Goal: Task Accomplishment & Management: Manage account settings

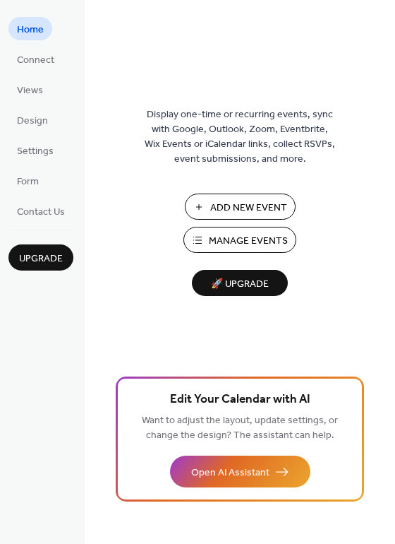
click at [257, 246] on span "Manage Events" at bounding box center [248, 241] width 79 height 15
click at [33, 118] on span "Design" at bounding box center [32, 121] width 31 height 15
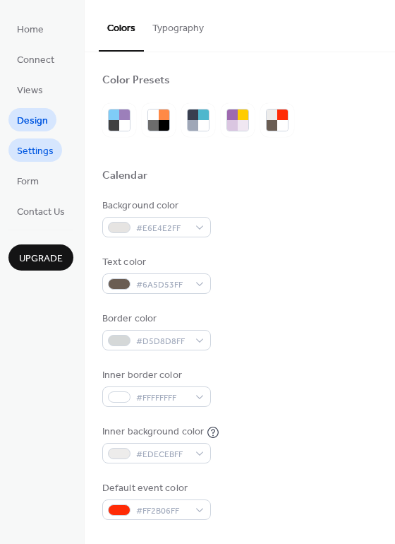
click at [35, 148] on span "Settings" at bounding box center [35, 151] width 37 height 15
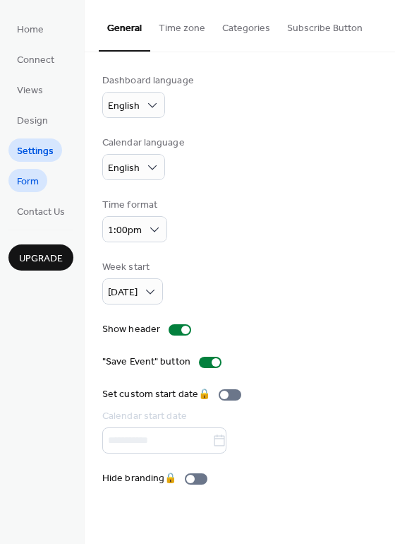
click at [32, 181] on span "Form" at bounding box center [28, 181] width 22 height 15
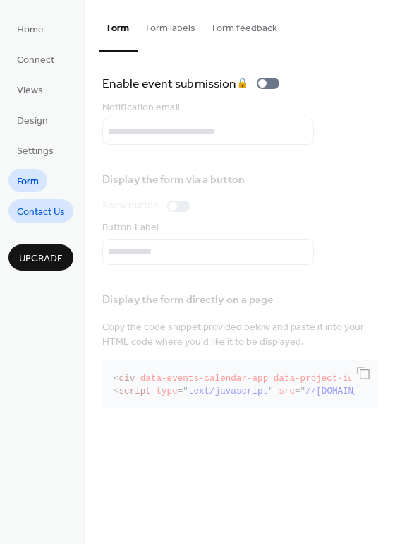
click at [46, 206] on span "Contact Us" at bounding box center [41, 212] width 48 height 15
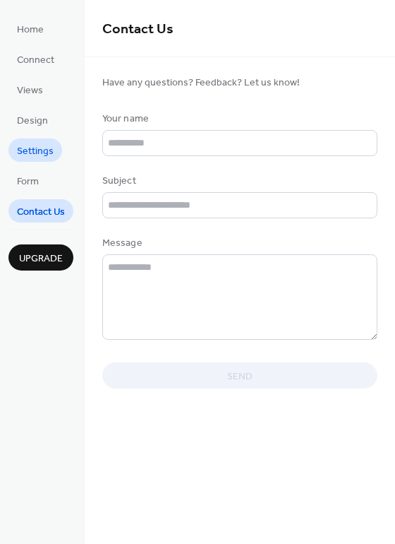
click at [25, 148] on span "Settings" at bounding box center [35, 151] width 37 height 15
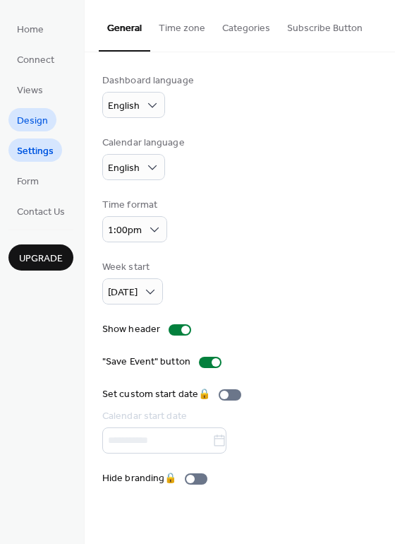
click at [32, 126] on span "Design" at bounding box center [32, 121] width 31 height 15
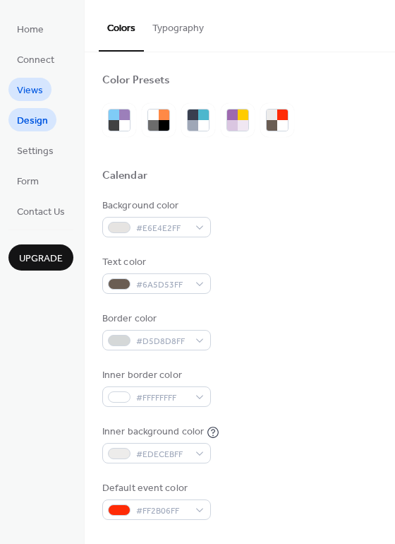
click at [29, 93] on span "Views" at bounding box center [30, 90] width 26 height 15
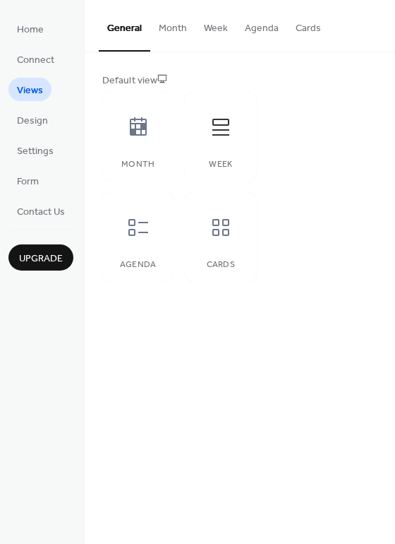
click at [305, 28] on button "Cards" at bounding box center [308, 25] width 42 height 50
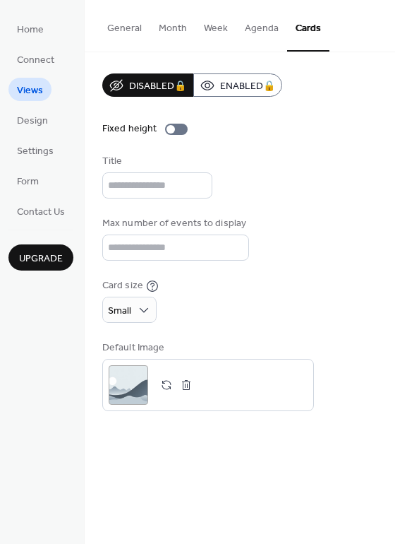
click at [208, 20] on button "Week" at bounding box center [216, 25] width 41 height 50
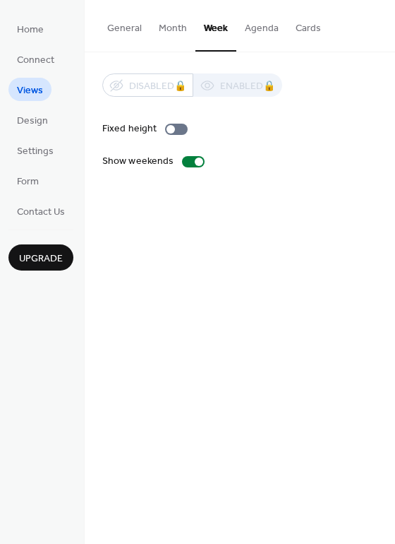
click at [255, 28] on button "Agenda" at bounding box center [262, 25] width 51 height 50
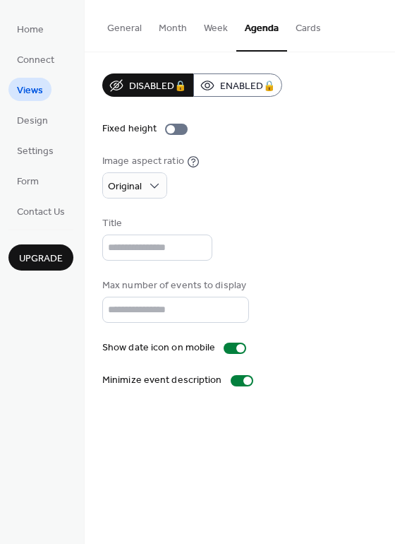
click at [222, 33] on button "Week" at bounding box center [216, 25] width 41 height 50
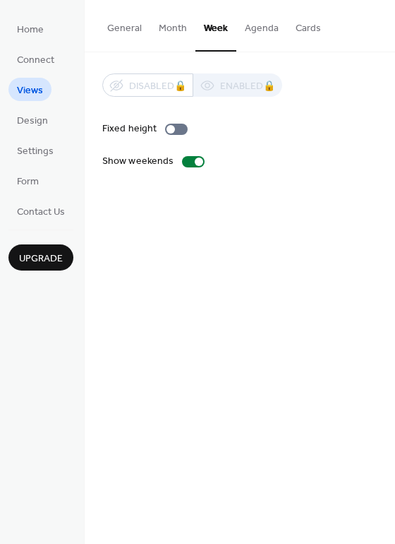
click at [258, 32] on button "Agenda" at bounding box center [262, 25] width 51 height 50
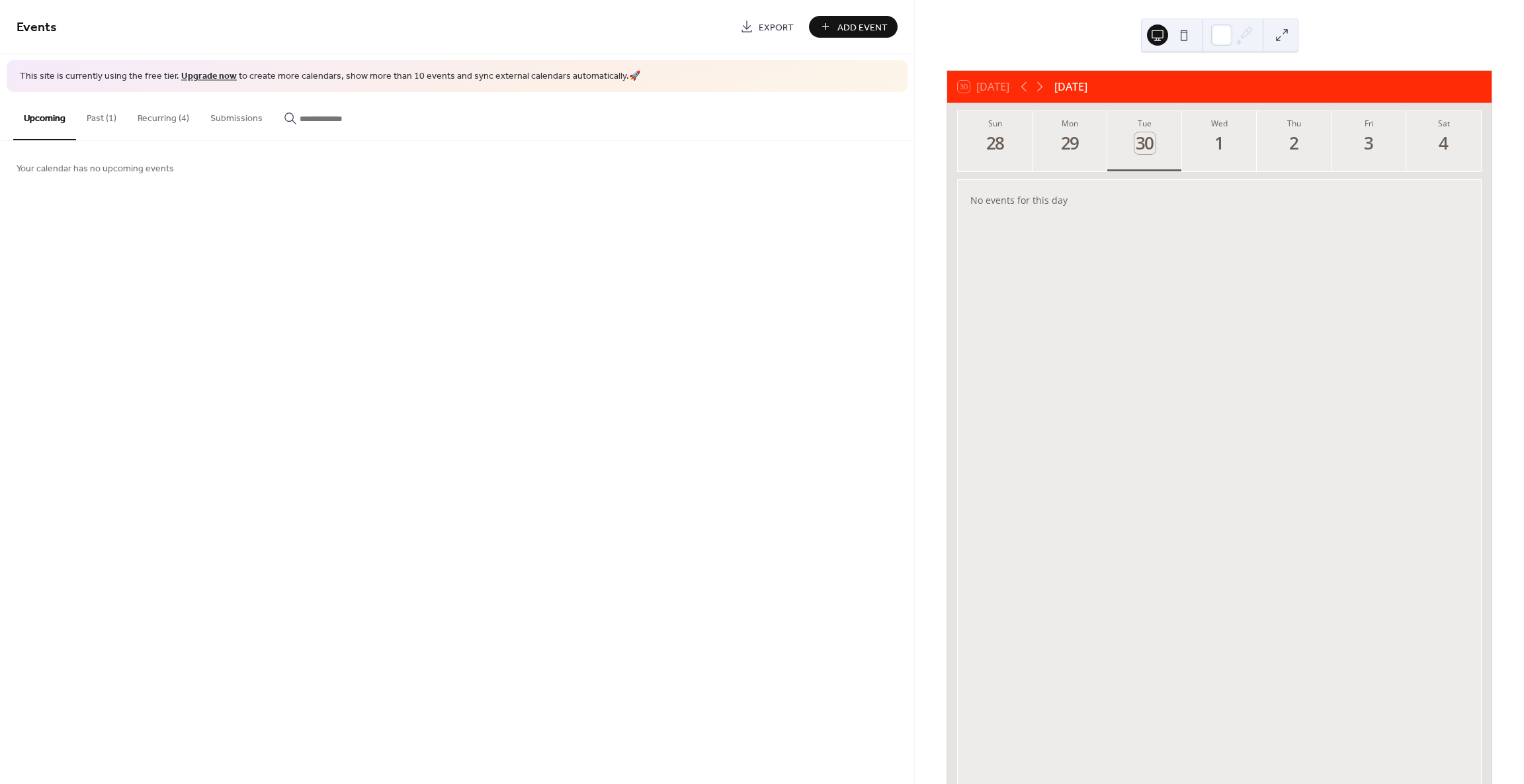
click at [51, 120] on button "Upcoming" at bounding box center [44, 116] width 63 height 49
click at [1039, 87] on icon at bounding box center [1040, 86] width 16 height 16
click at [1052, 158] on button "Mon 6" at bounding box center [1070, 141] width 75 height 60
click at [1024, 216] on div "[DATE]" at bounding box center [1067, 214] width 173 height 12
click at [1021, 197] on div "Foundations In [DEMOGRAPHIC_DATA]" at bounding box center [1067, 200] width 173 height 12
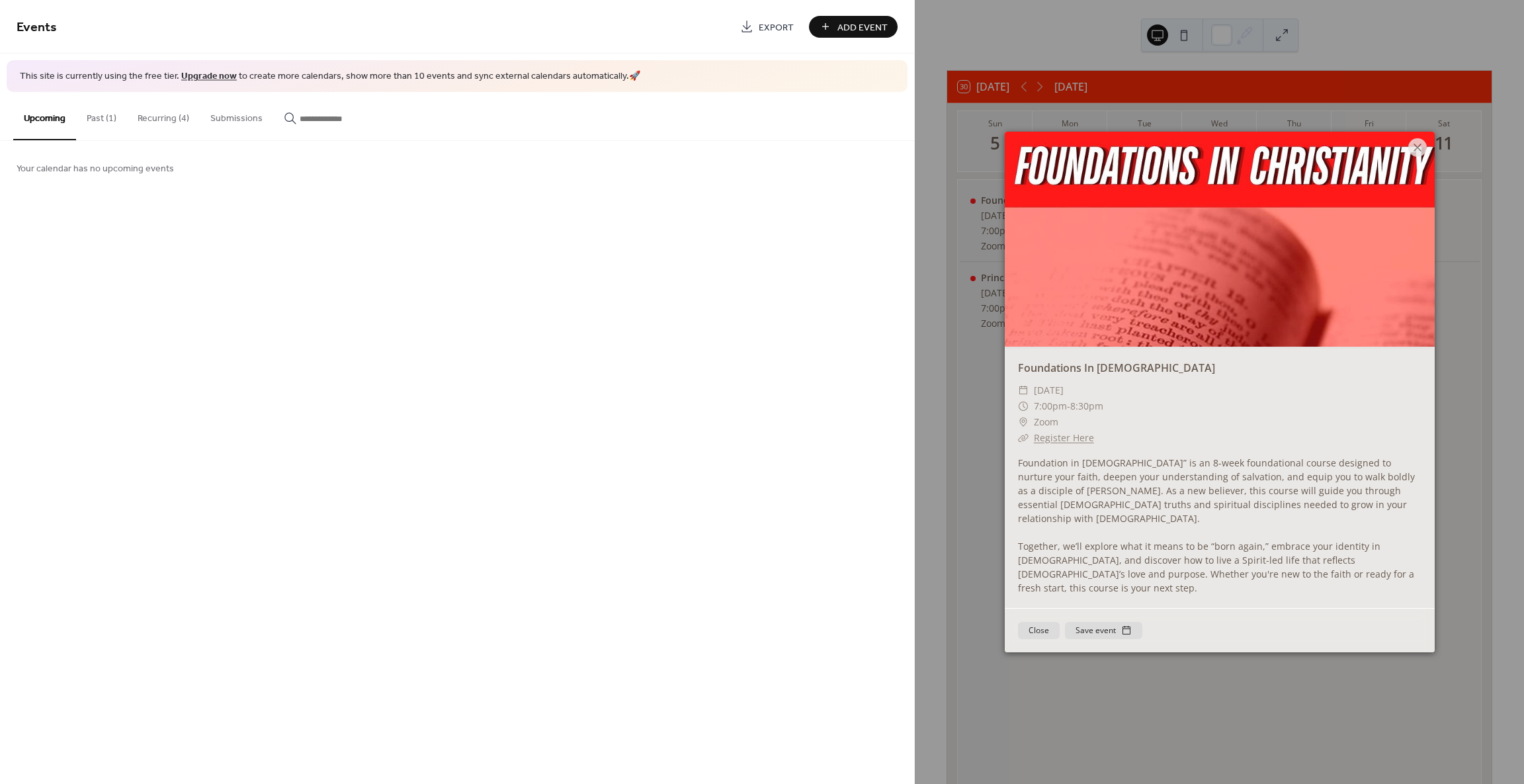
click at [1037, 622] on button "Close" at bounding box center [1039, 630] width 41 height 17
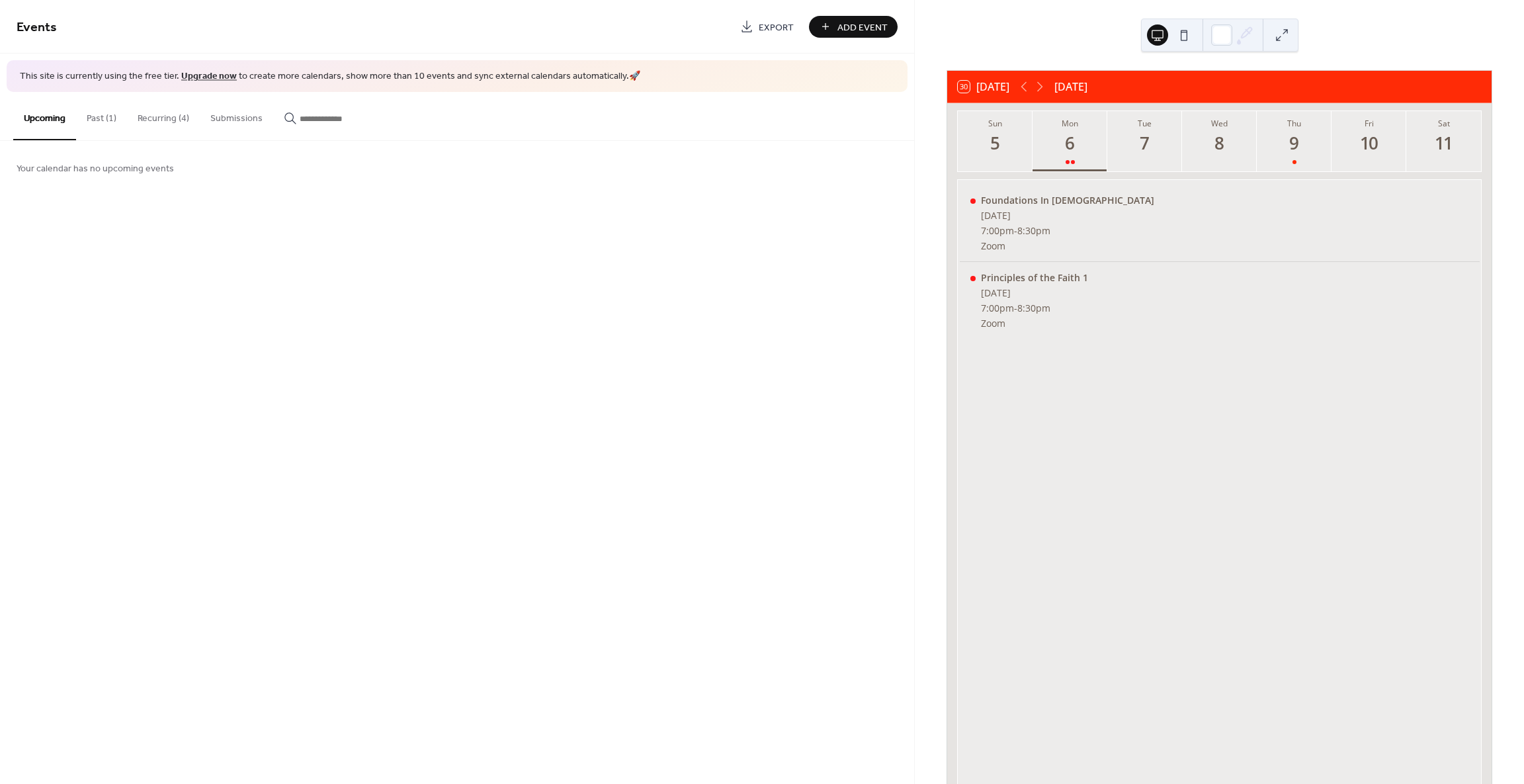
click at [170, 113] on button "Recurring (4)" at bounding box center [164, 115] width 73 height 47
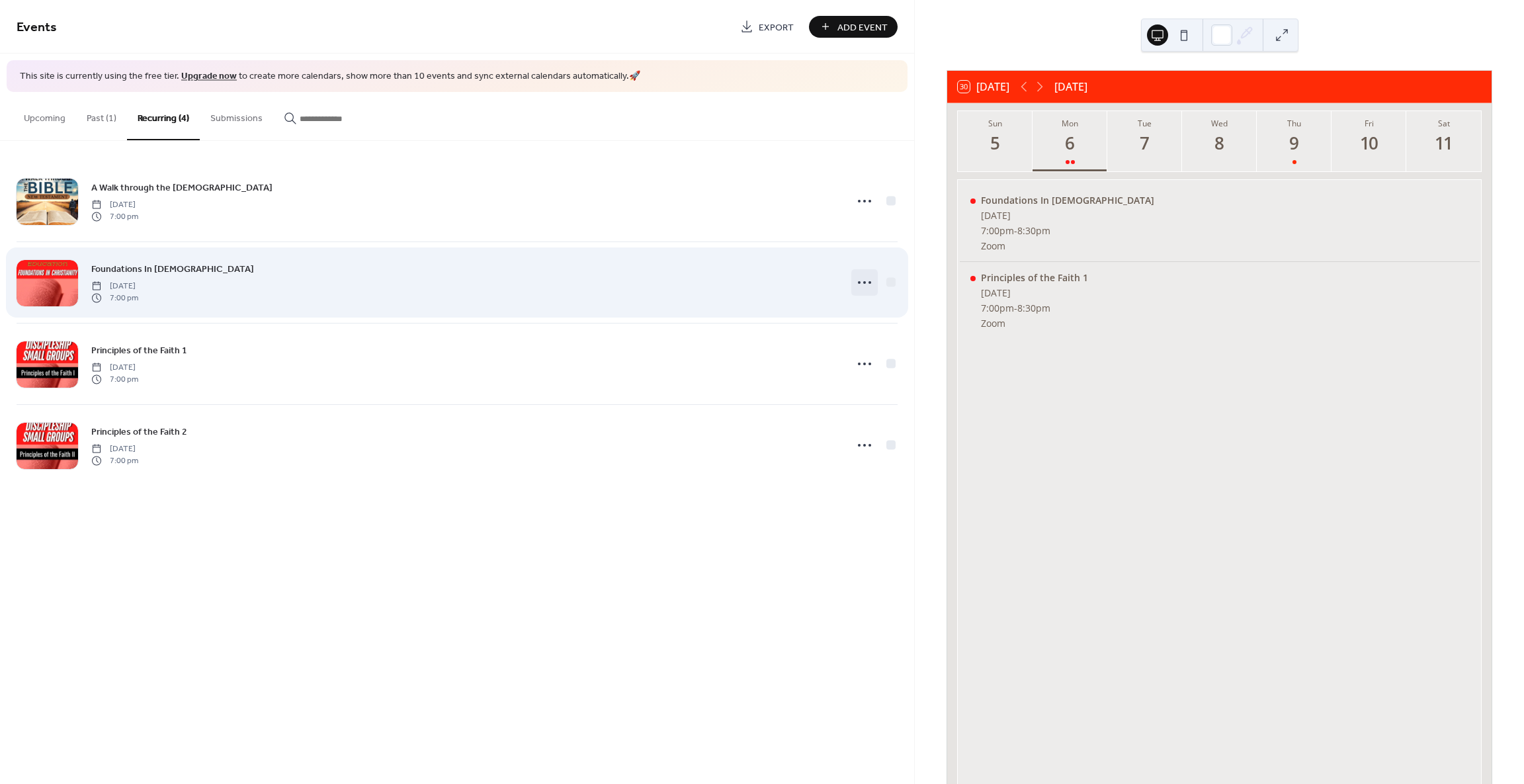
click at [868, 283] on icon at bounding box center [865, 282] width 22 height 22
click at [636, 297] on div "Foundations In [DEMOGRAPHIC_DATA] [DATE] 7:00 pm" at bounding box center [464, 282] width 747 height 42
click at [866, 281] on icon at bounding box center [865, 282] width 22 height 22
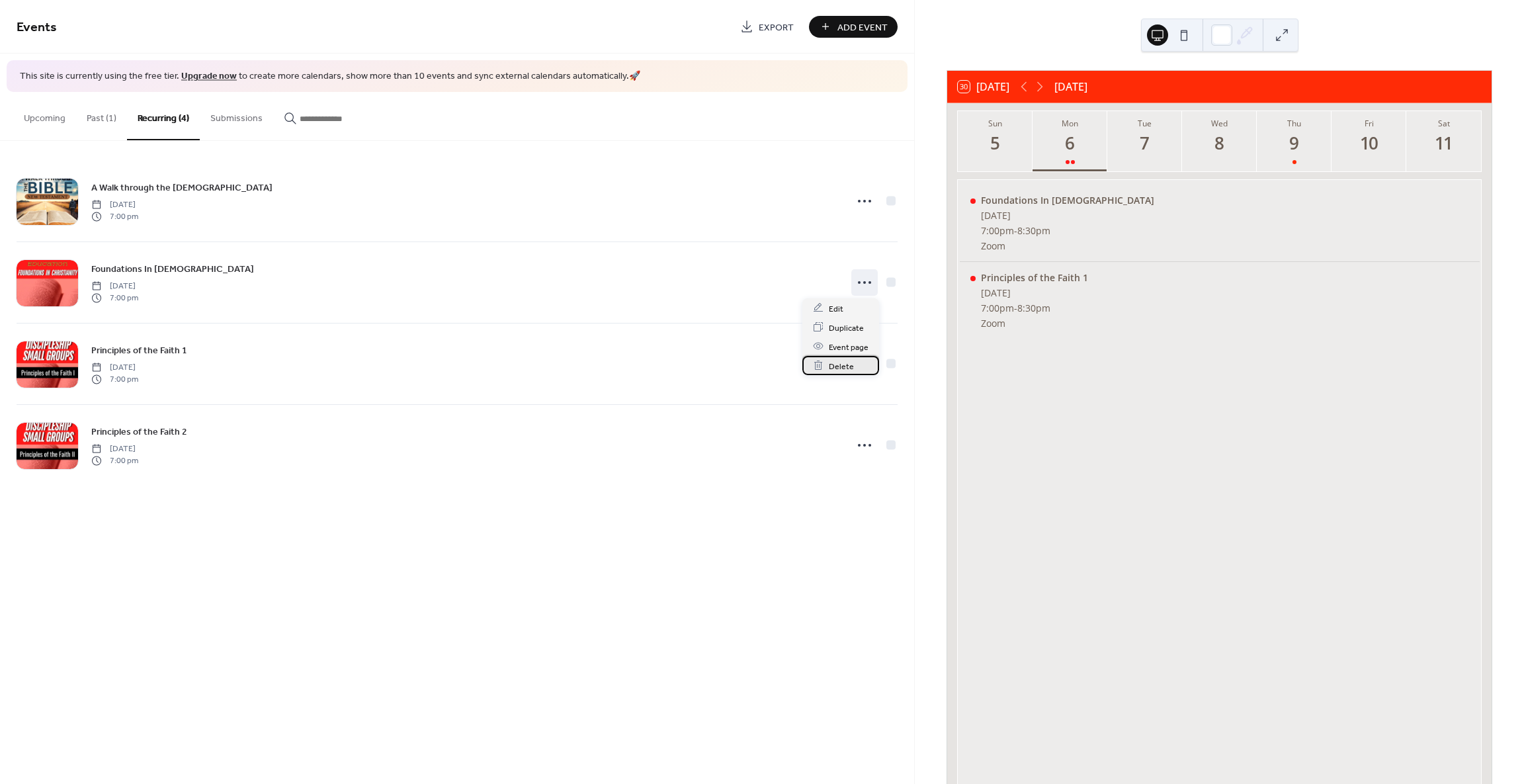
click at [832, 370] on span "Delete" at bounding box center [841, 365] width 25 height 14
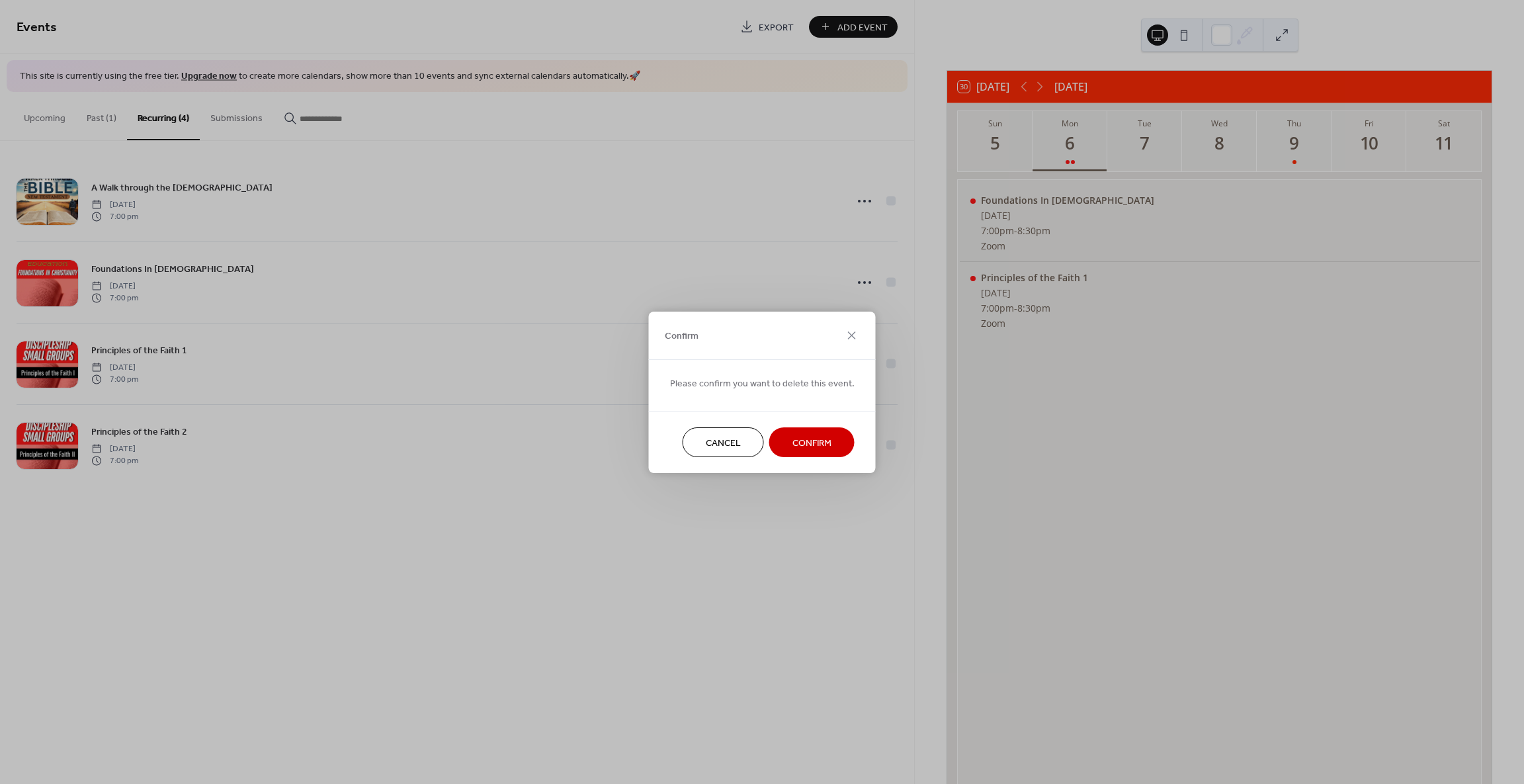
drag, startPoint x: 816, startPoint y: 442, endPoint x: 808, endPoint y: 445, distance: 8.5
click at [816, 442] on span "Confirm" at bounding box center [812, 442] width 39 height 14
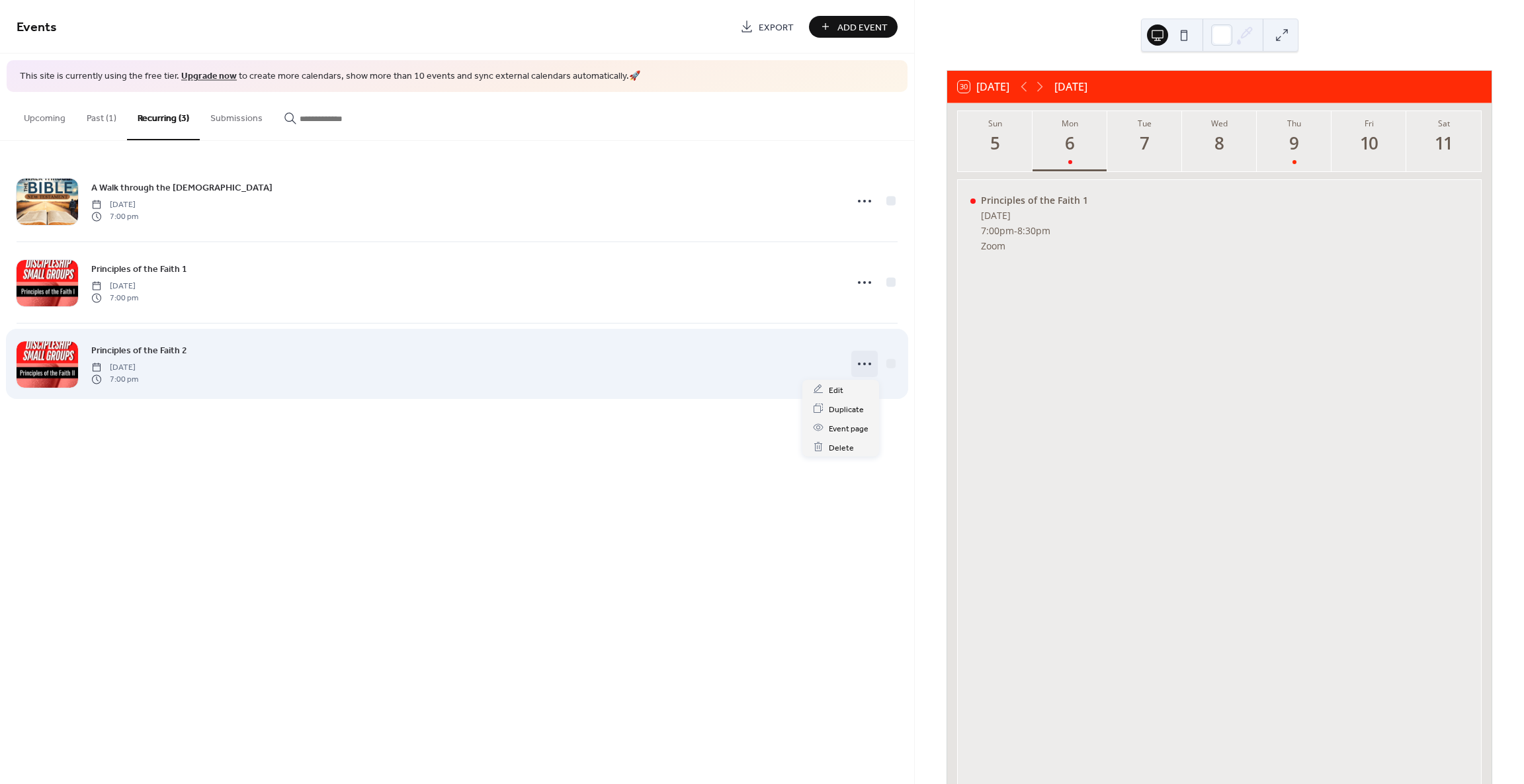
click at [861, 364] on icon at bounding box center [865, 363] width 22 height 22
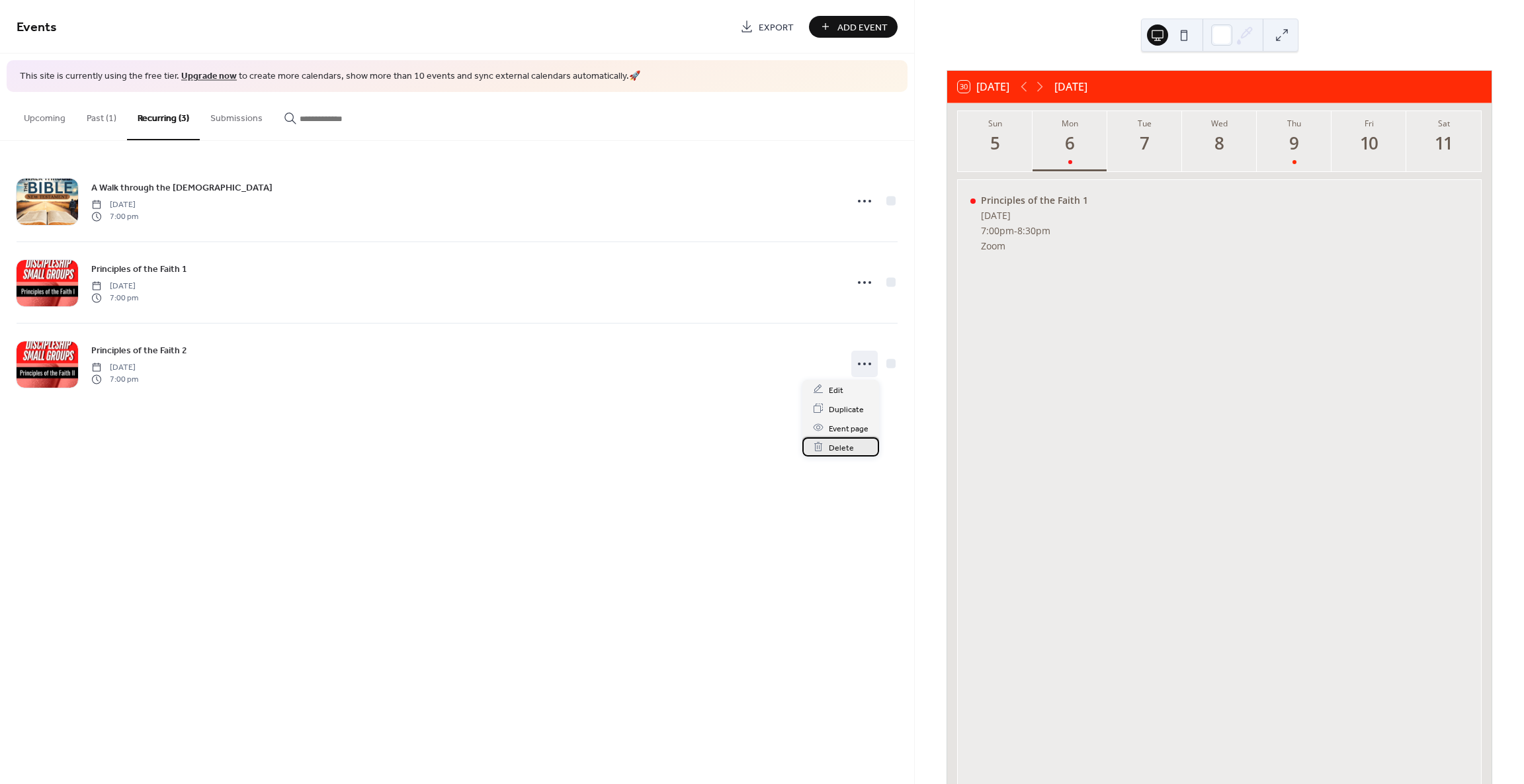
click at [839, 448] on span "Delete" at bounding box center [841, 447] width 25 height 14
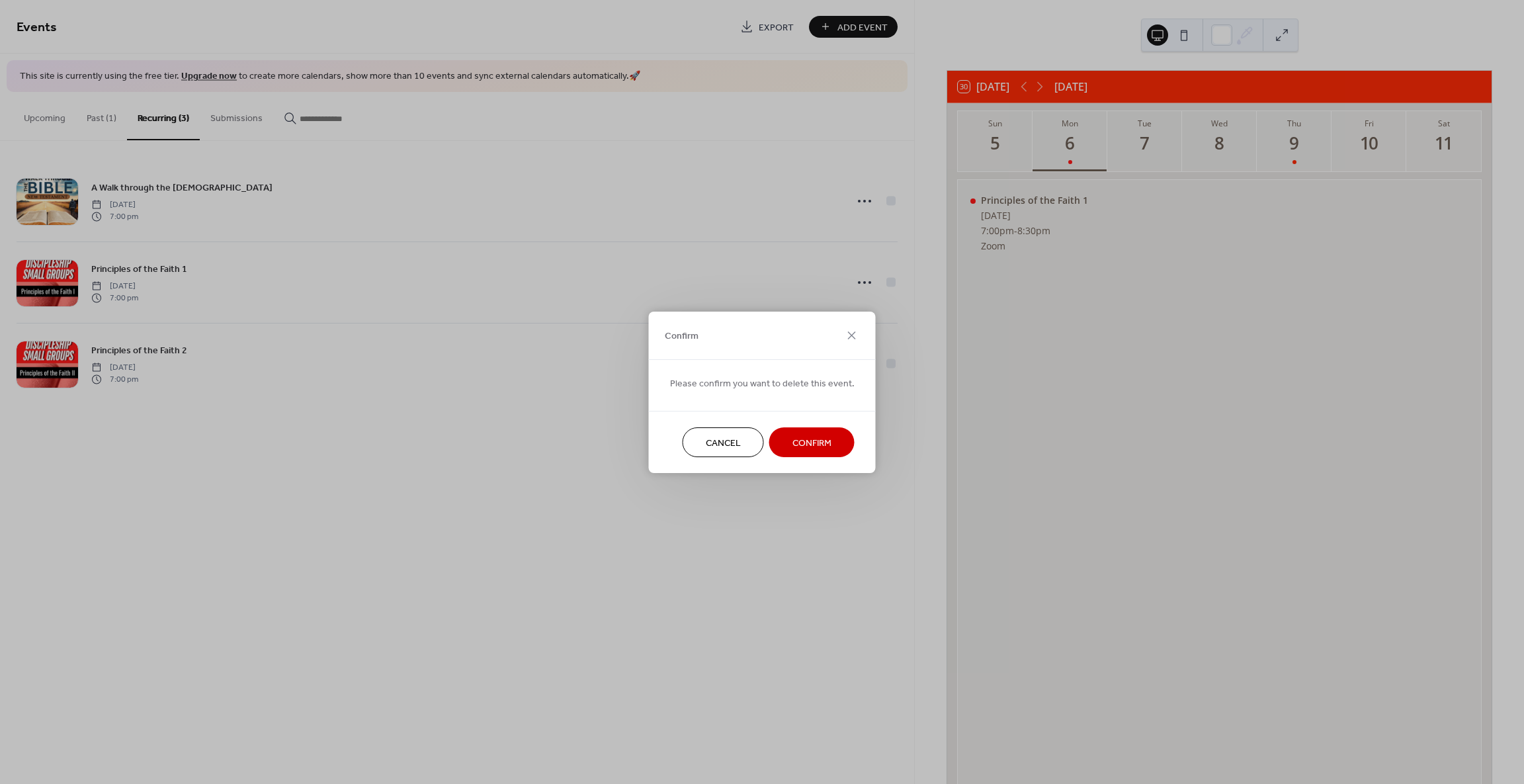
click at [792, 445] on span "Confirm" at bounding box center [812, 442] width 39 height 14
